Goal: Submit feedback/report problem: Submit feedback/report problem

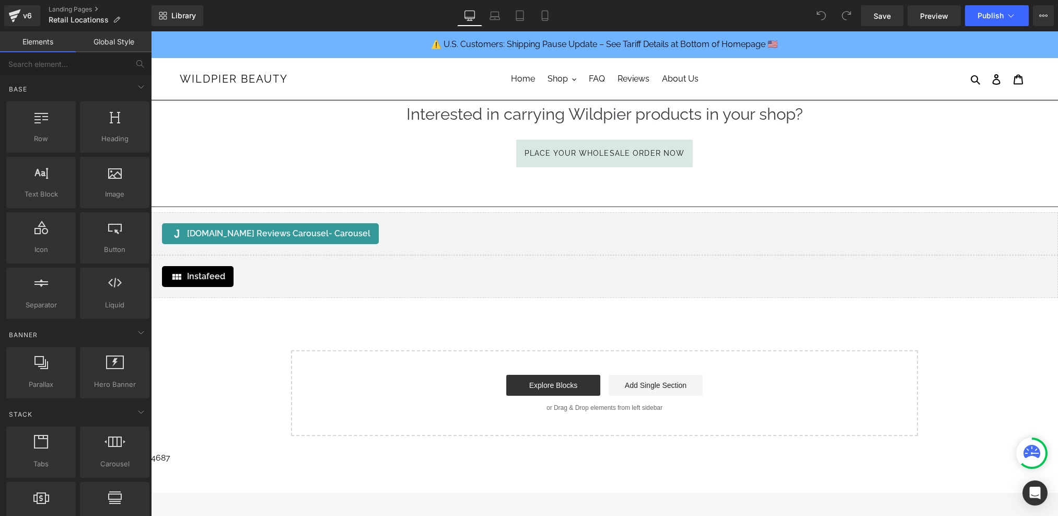
scroll to position [184, 0]
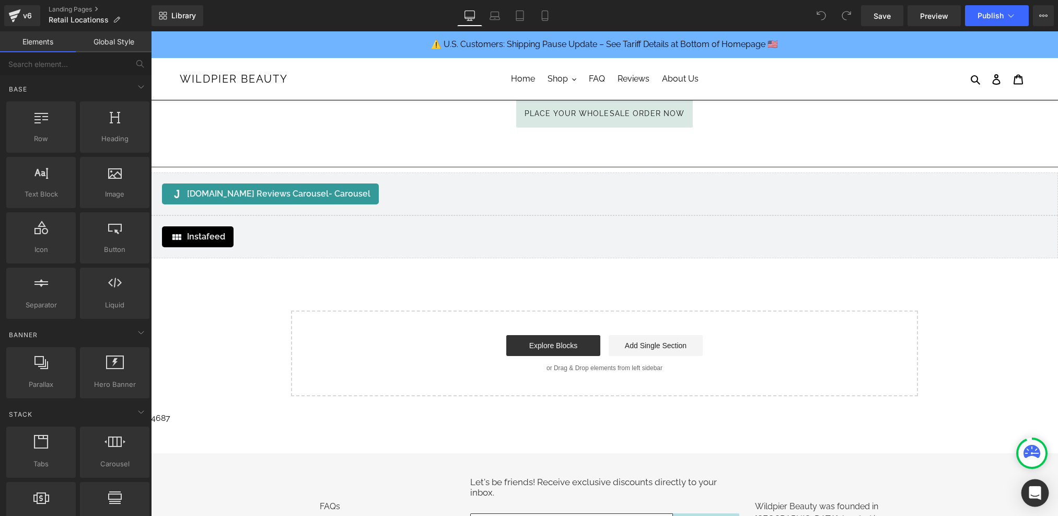
click at [1037, 491] on icon "Open Intercom Messenger" at bounding box center [1034, 493] width 12 height 14
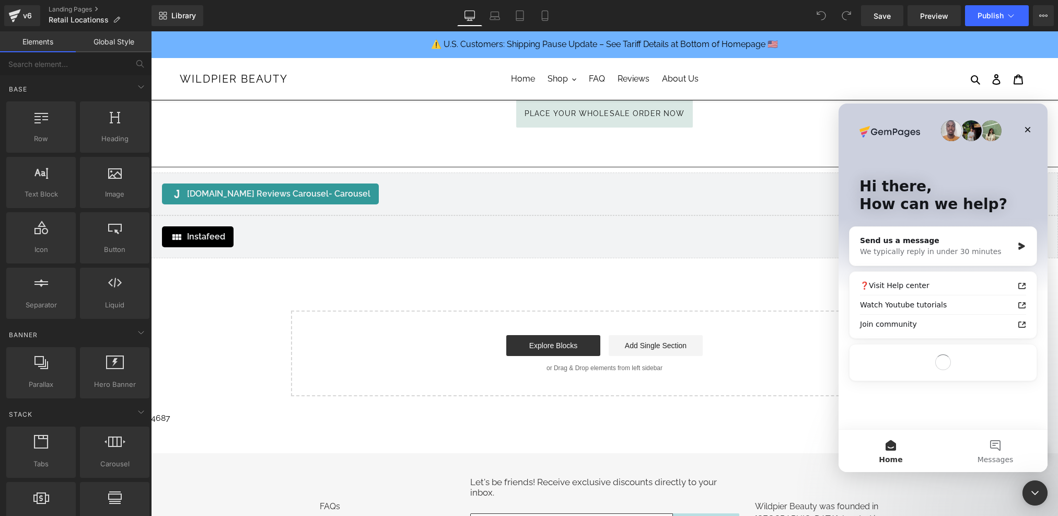
scroll to position [0, 0]
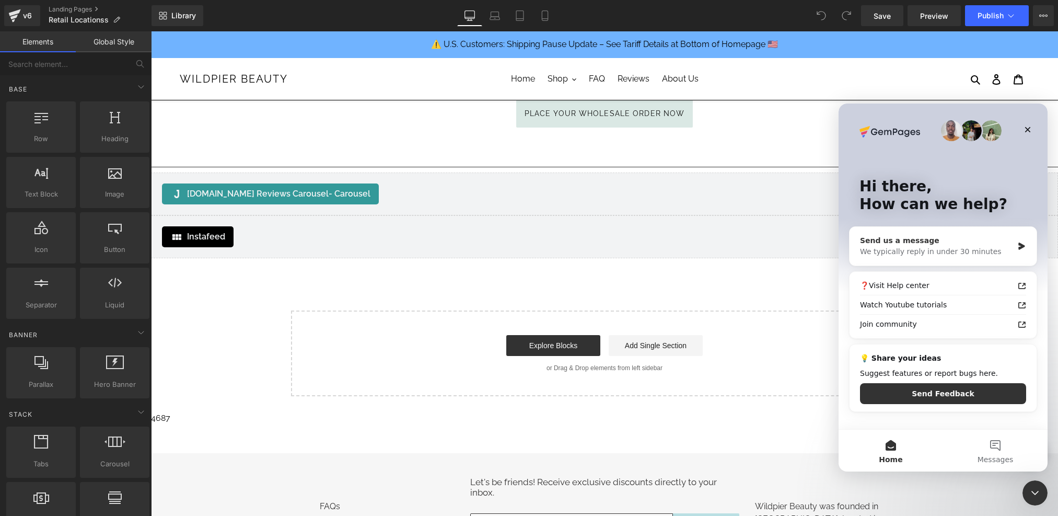
click at [966, 247] on div "We typically reply in under 30 minutes" at bounding box center [936, 251] width 153 height 11
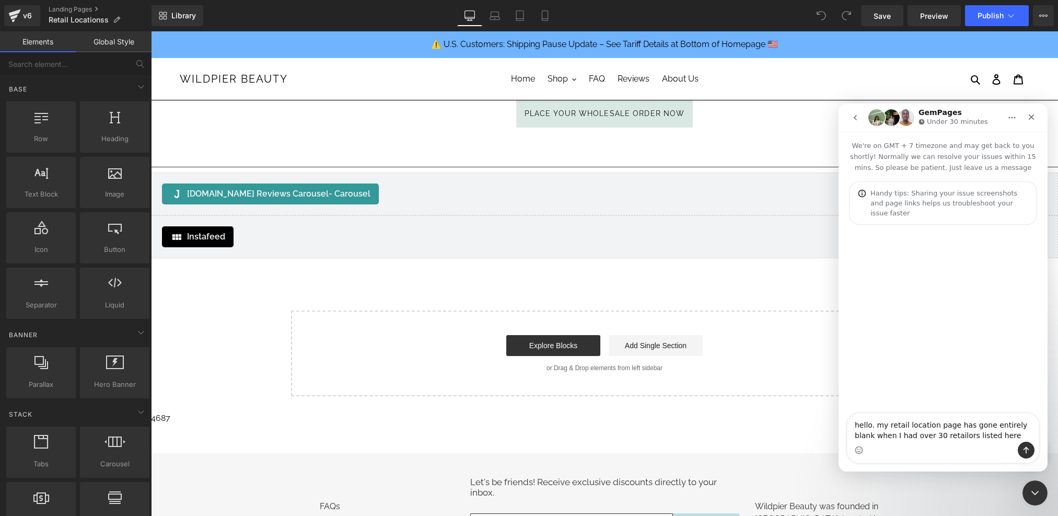
click at [923, 445] on div "Intercom messenger" at bounding box center [942, 449] width 191 height 17
click at [999, 441] on textarea "hello. my retail location page has gone entirely blank when I had over 30 retai…" at bounding box center [942, 427] width 191 height 28
paste textarea "https://www.wildpier.com/pages/retail-locationss"
type textarea "hello. my retail location page has gone entirely blank when I had over 30 retai…"
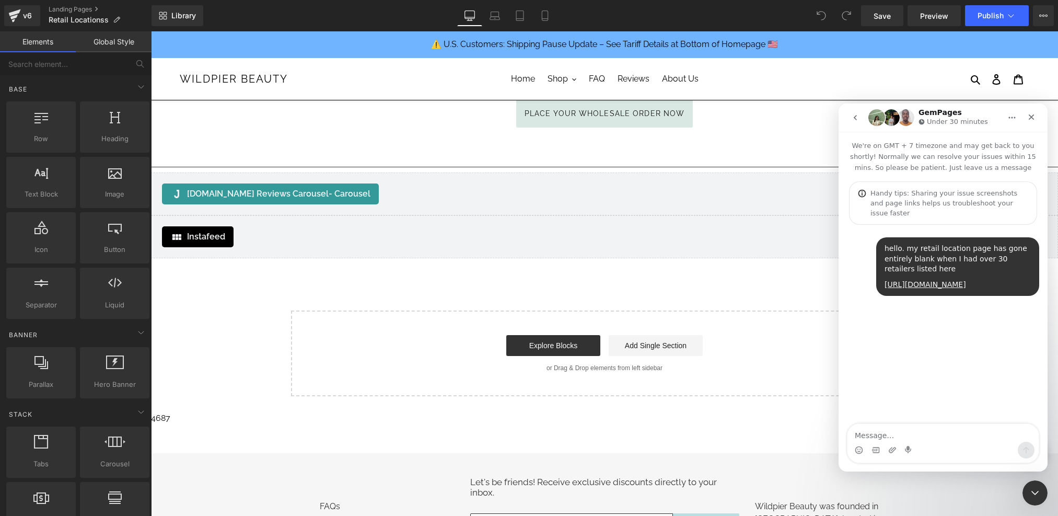
click at [75, 11] on div at bounding box center [529, 242] width 1058 height 484
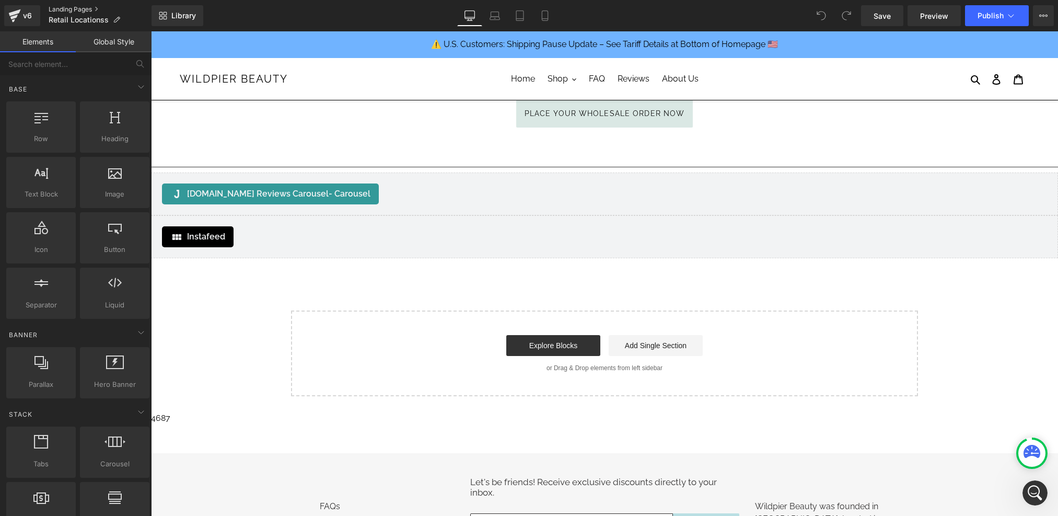
click at [64, 11] on link "Landing Pages" at bounding box center [100, 9] width 103 height 8
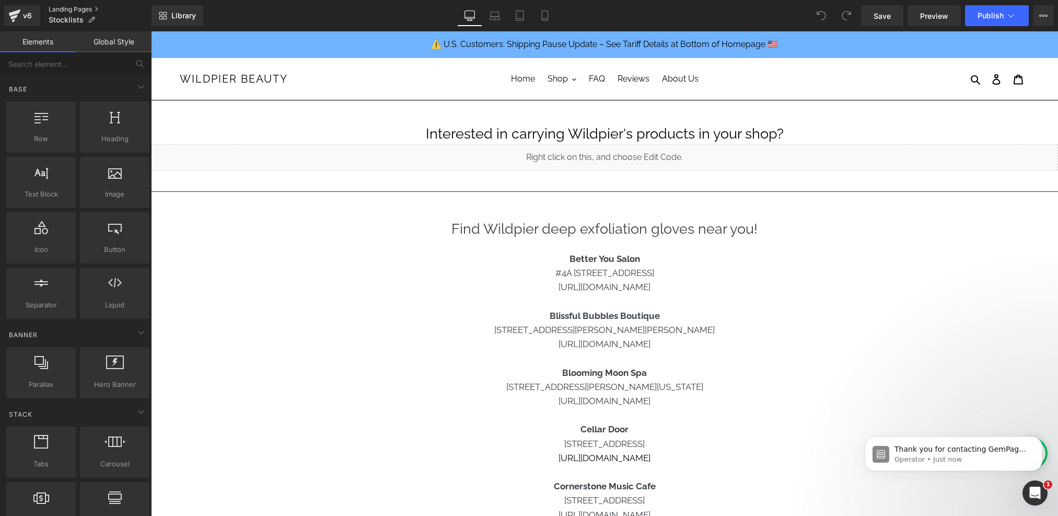
click at [78, 7] on link "Landing Pages" at bounding box center [100, 9] width 103 height 8
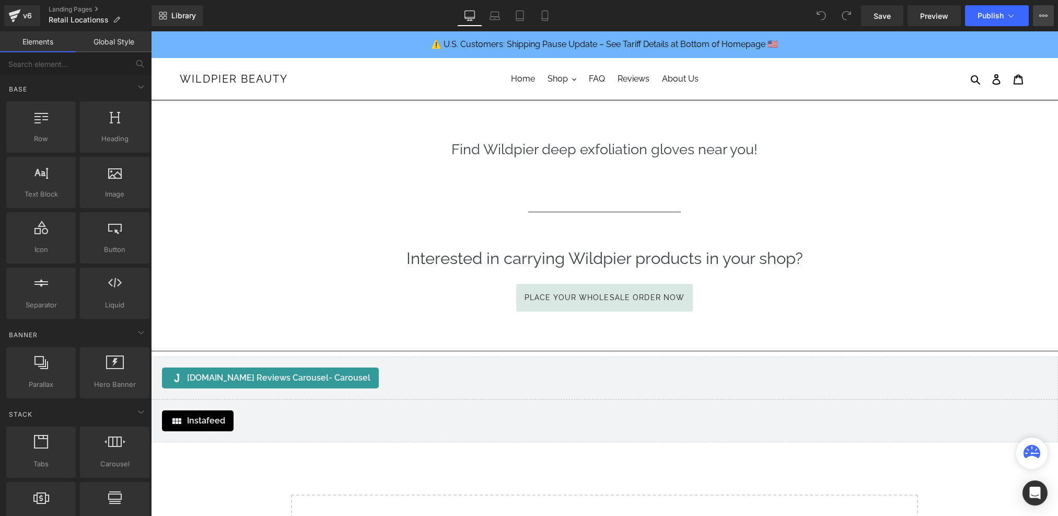
click at [1044, 14] on icon at bounding box center [1043, 15] width 8 height 8
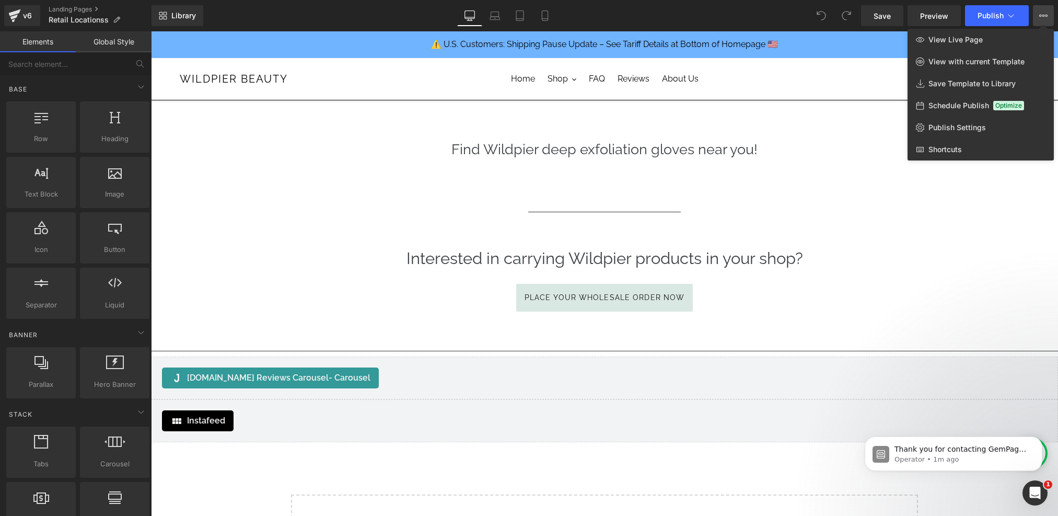
click at [944, 229] on div at bounding box center [604, 273] width 907 height 484
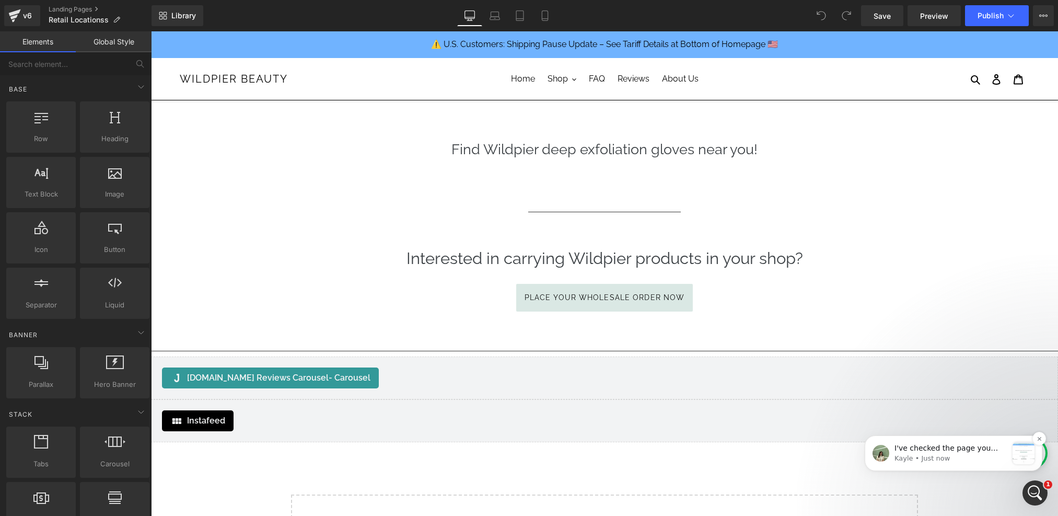
click at [932, 449] on p "I've checked the page you shared and can still see its content: May I know if y…" at bounding box center [950, 448] width 113 height 10
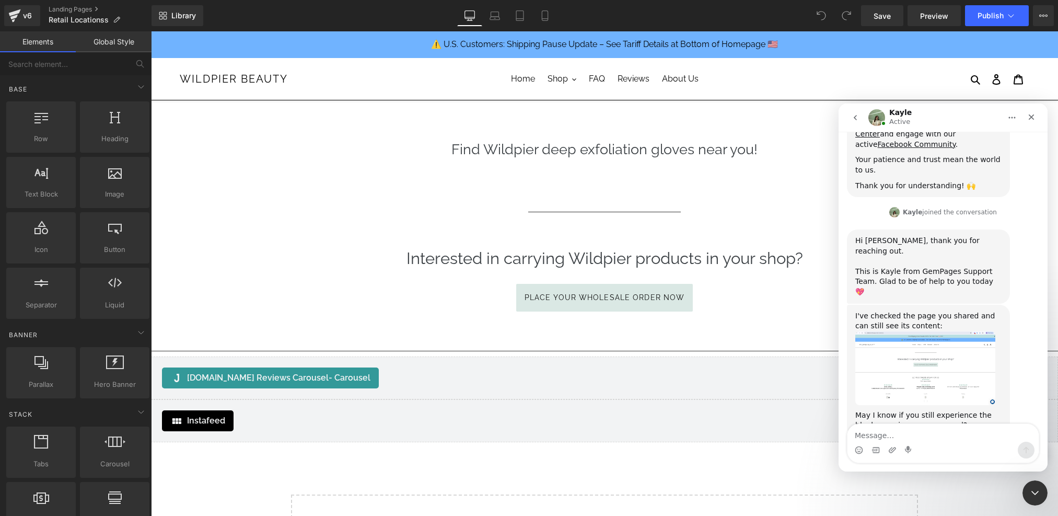
scroll to position [287, 0]
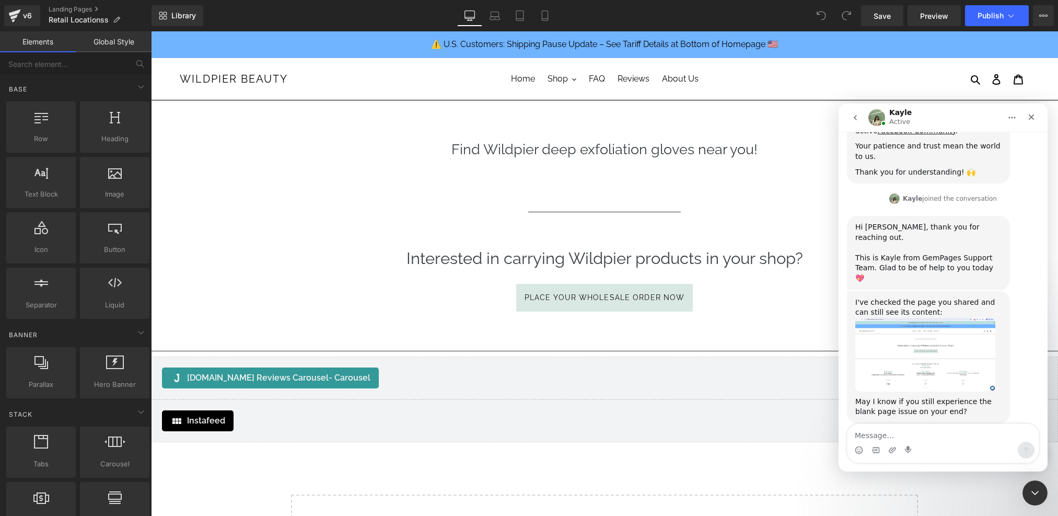
click at [932, 342] on img "Kayle says…" at bounding box center [925, 355] width 140 height 74
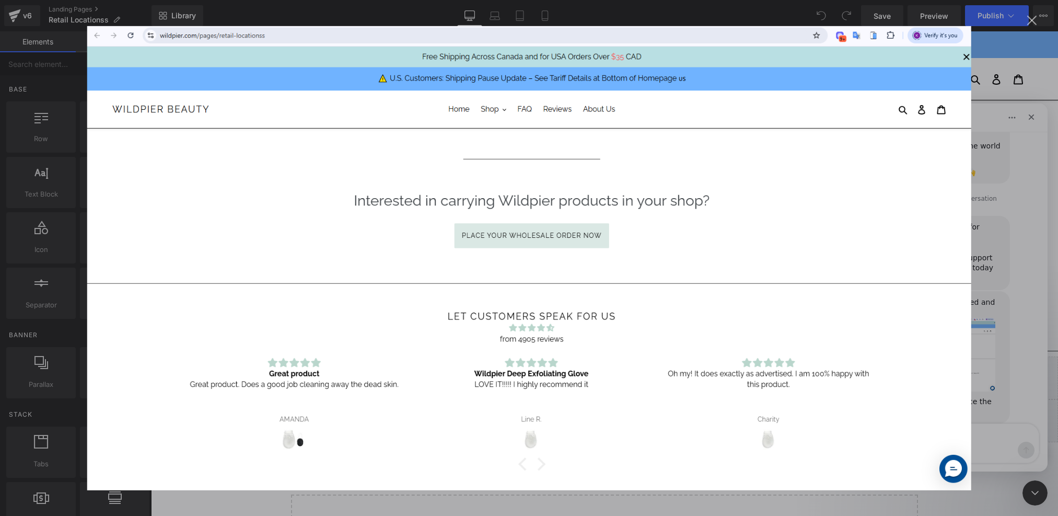
click at [992, 253] on div "Intercom messenger" at bounding box center [529, 258] width 1058 height 516
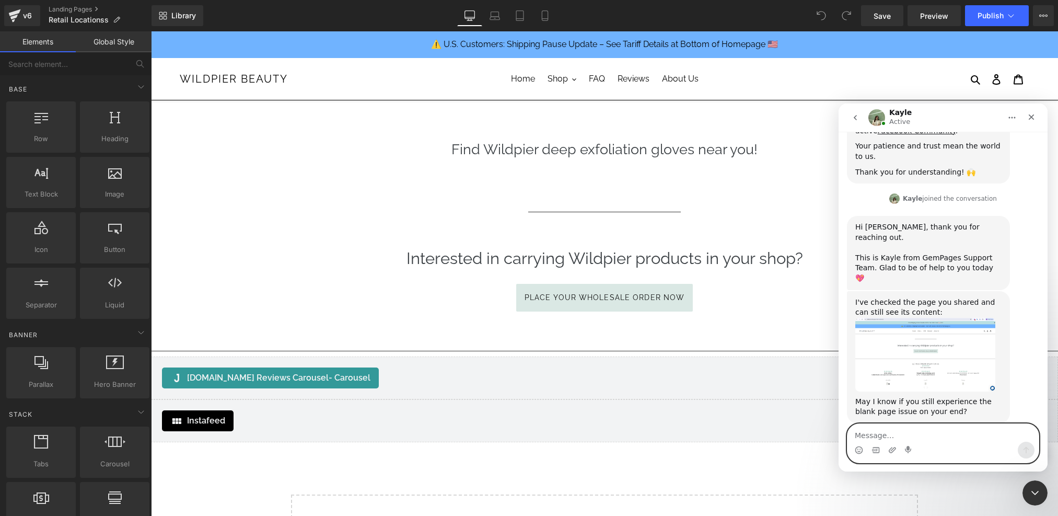
click at [915, 439] on textarea "Message…" at bounding box center [942, 433] width 191 height 18
type textarea "its supposed to have over 30 retailers here"
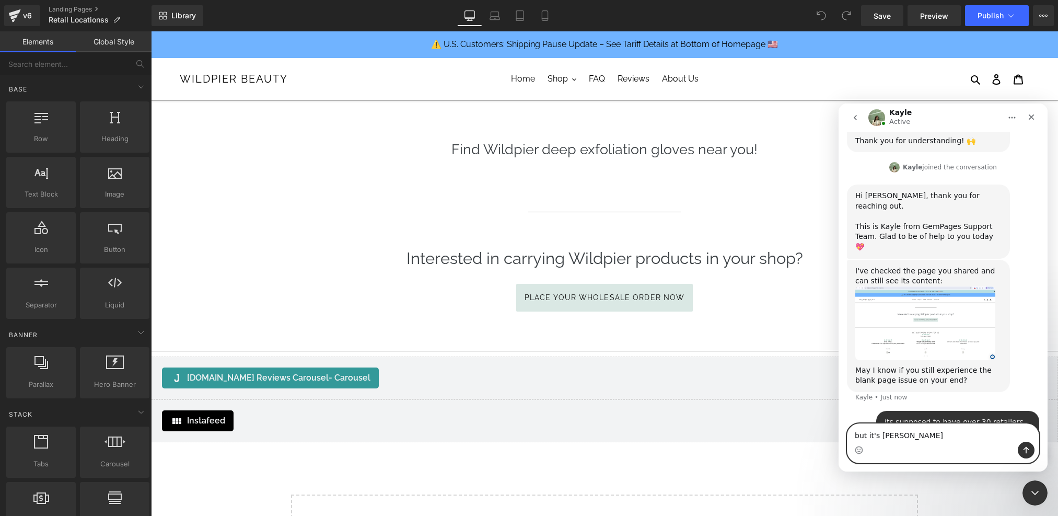
type textarea "but it's blank"
